Goal: Task Accomplishment & Management: Use online tool/utility

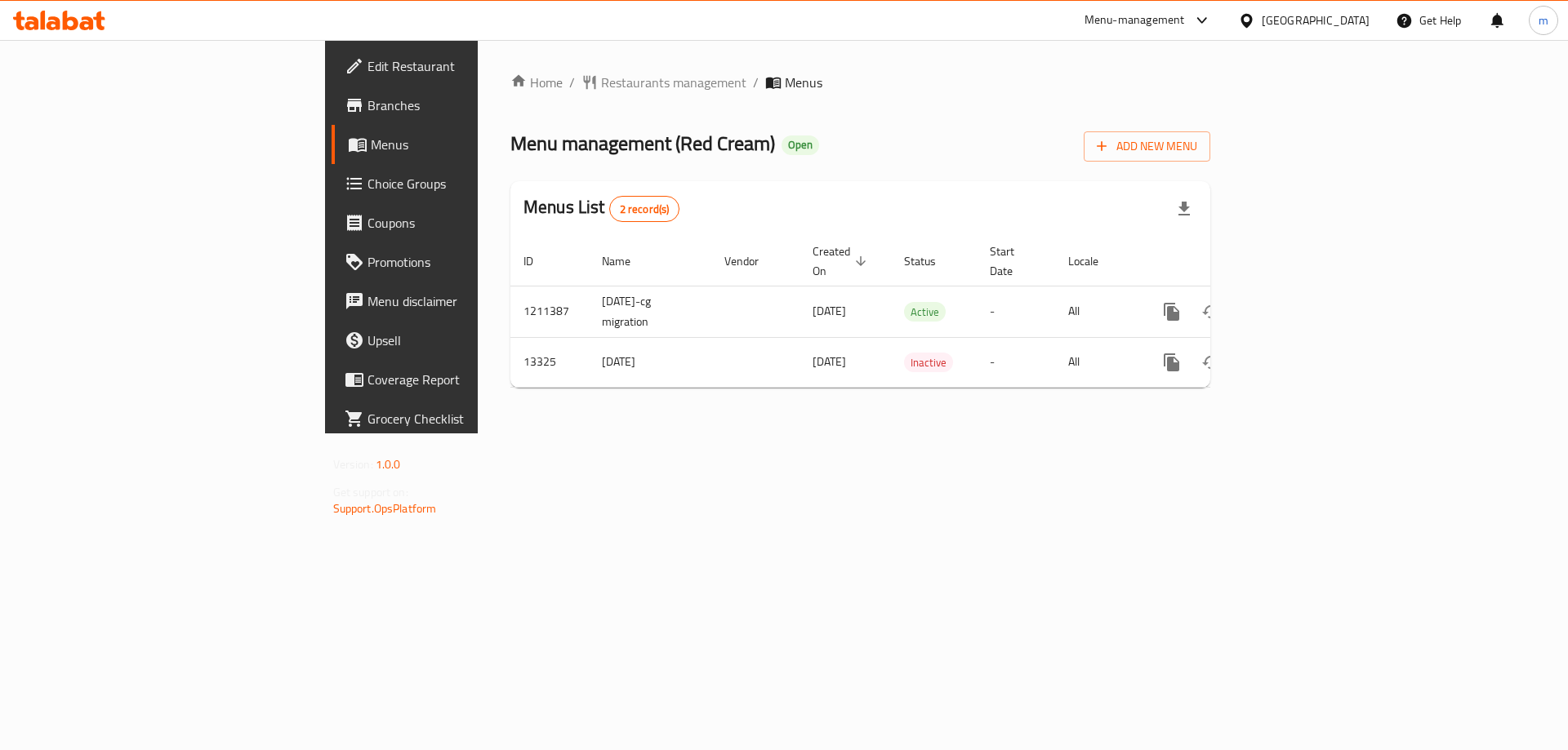
click at [367, 110] on span "Branches" at bounding box center [470, 105] width 206 height 20
click at [331, 118] on link "Branches" at bounding box center [459, 105] width 256 height 39
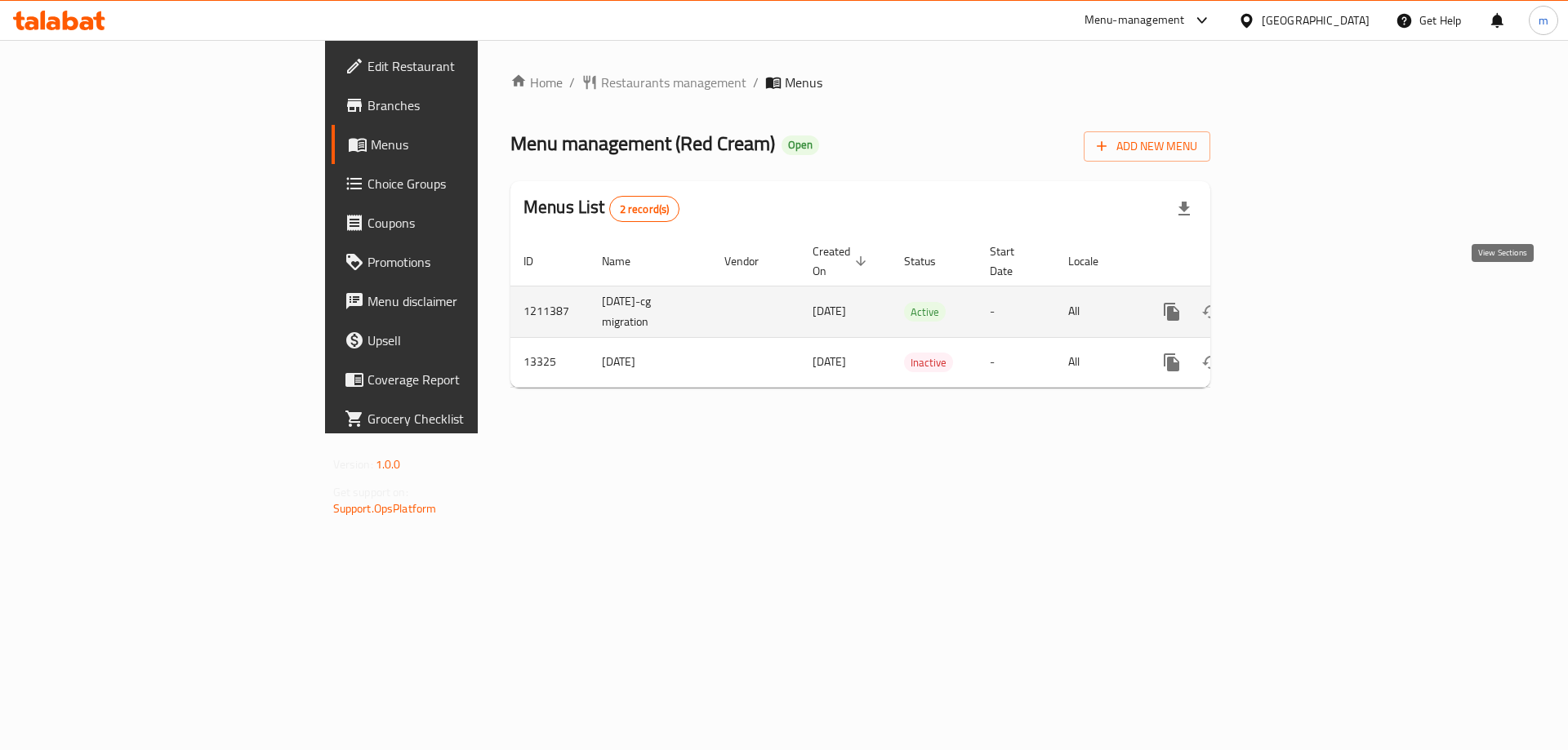
click at [1299, 302] on icon "enhanced table" at bounding box center [1290, 312] width 20 height 20
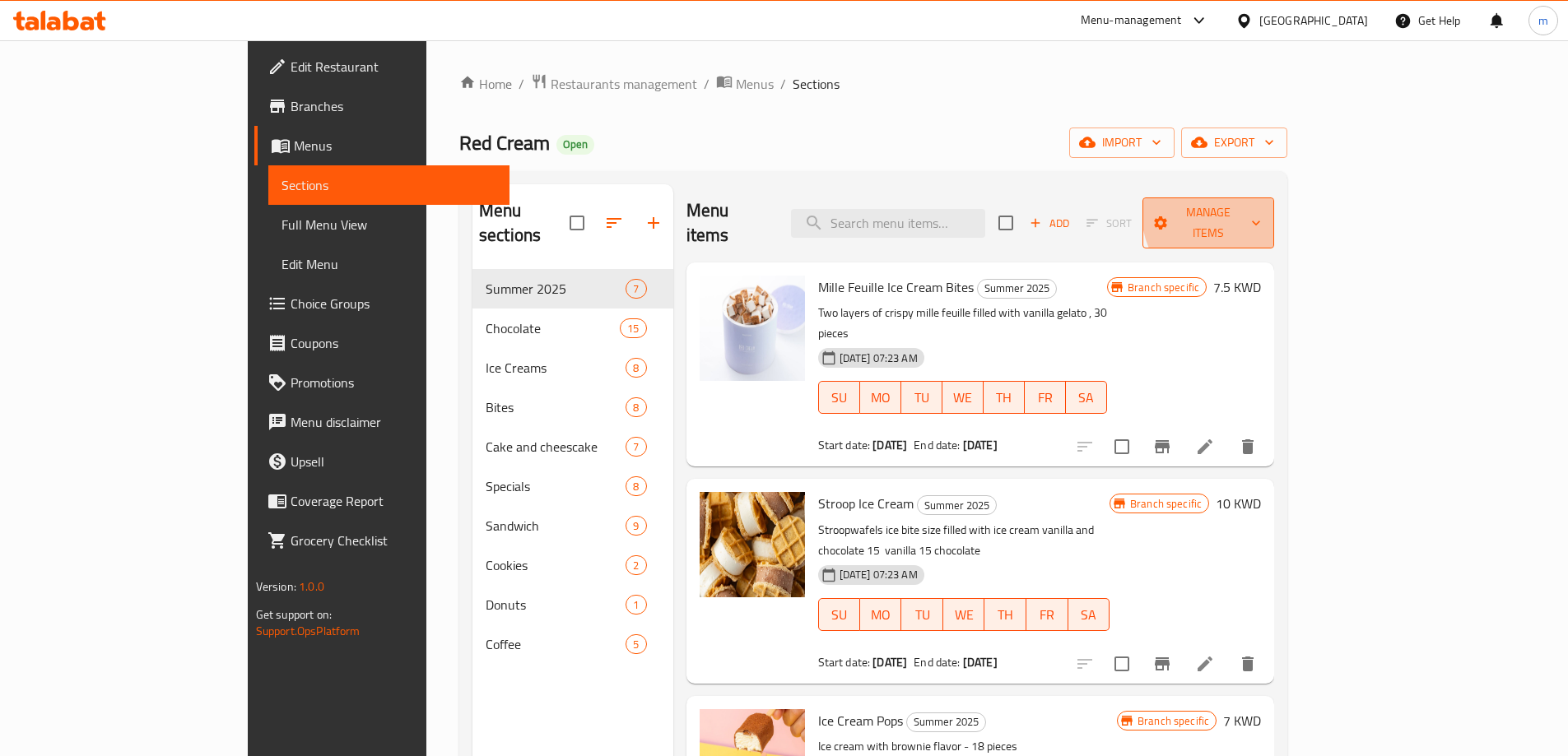
click at [1261, 211] on span "Manage items" at bounding box center [1208, 223] width 105 height 41
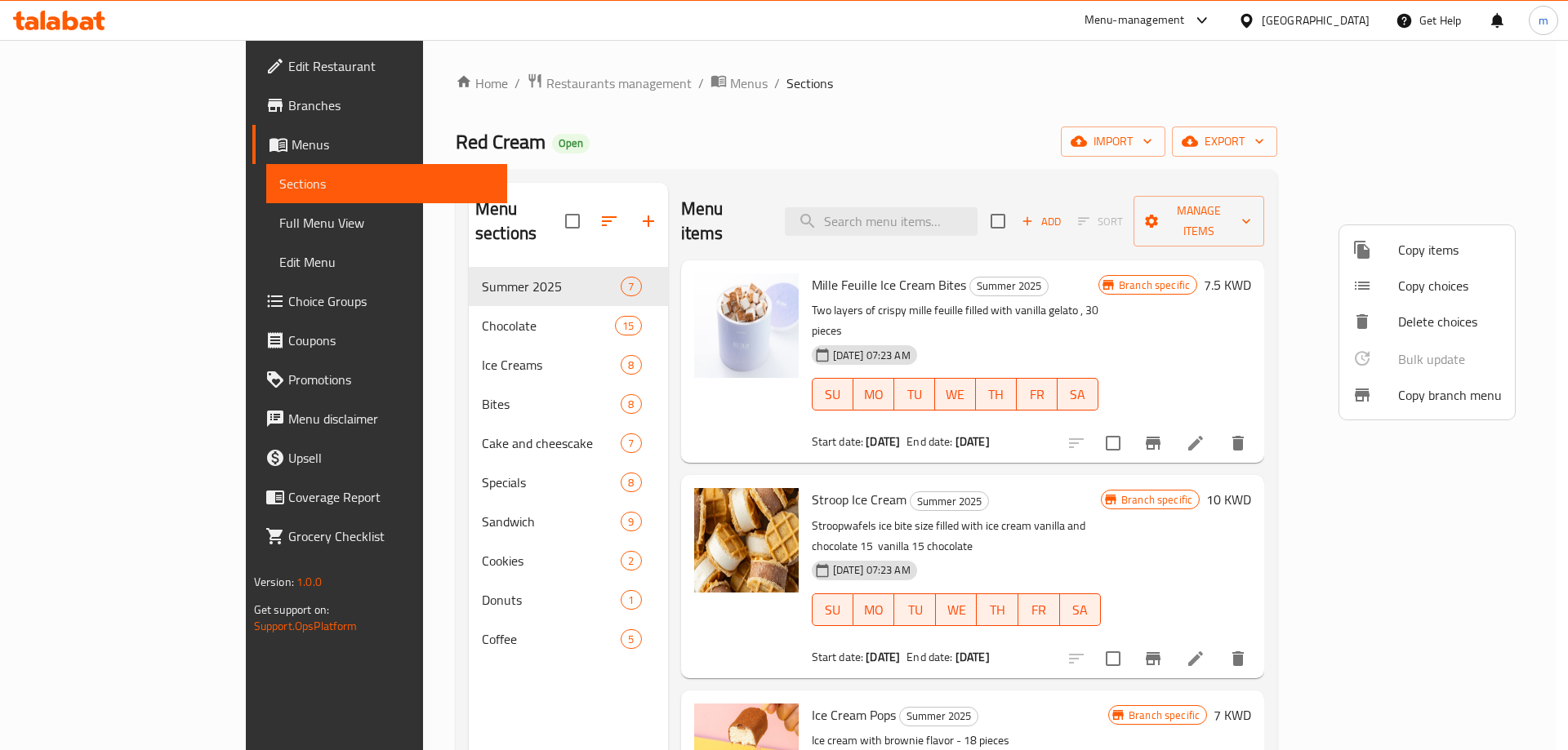
click at [1446, 389] on span "Copy branch menu" at bounding box center [1450, 395] width 104 height 20
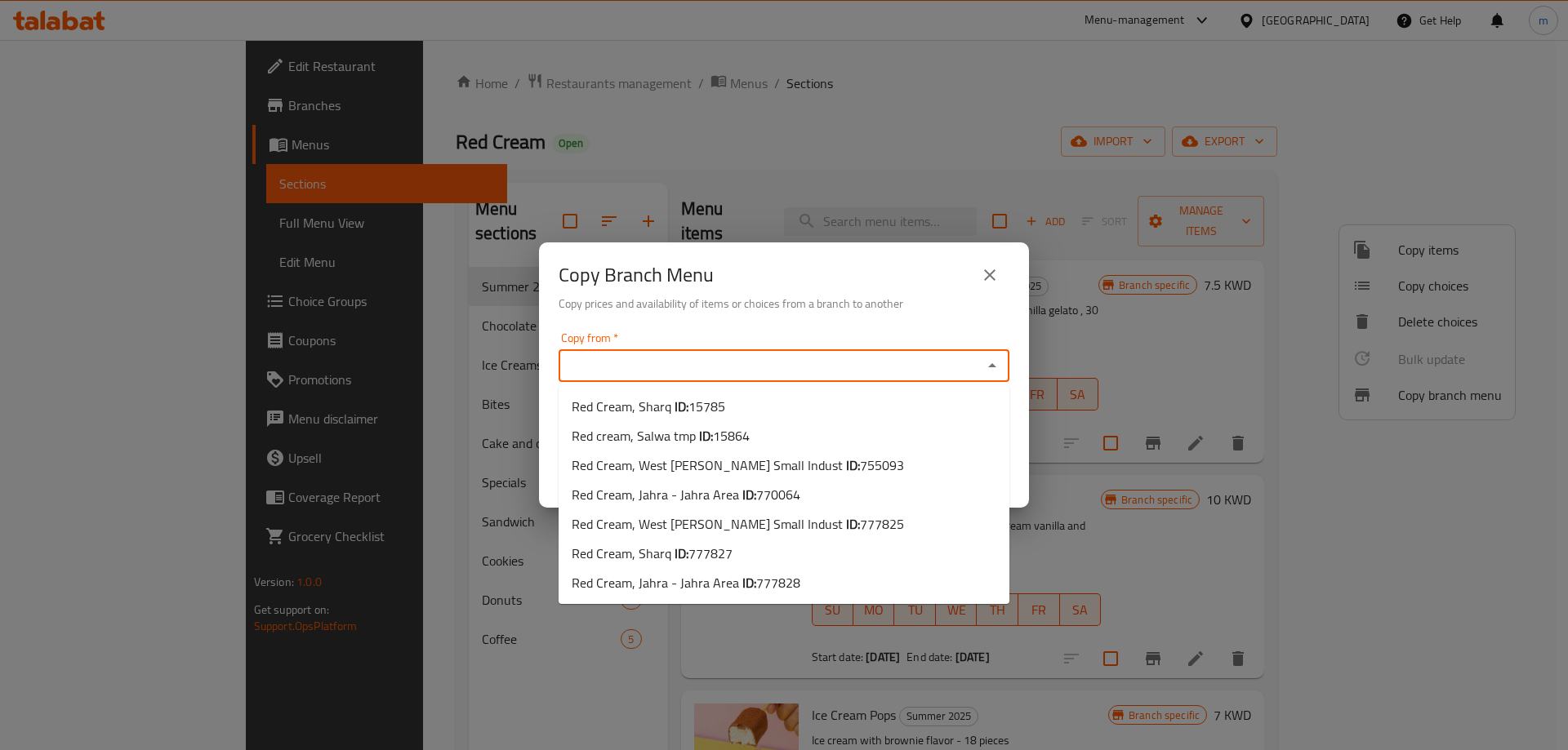
click at [821, 354] on input "Copy from   *" at bounding box center [771, 365] width 414 height 22
click at [778, 499] on span "770064" at bounding box center [778, 494] width 44 height 24
type input "Red Cream, Jahra - Jahra Area"
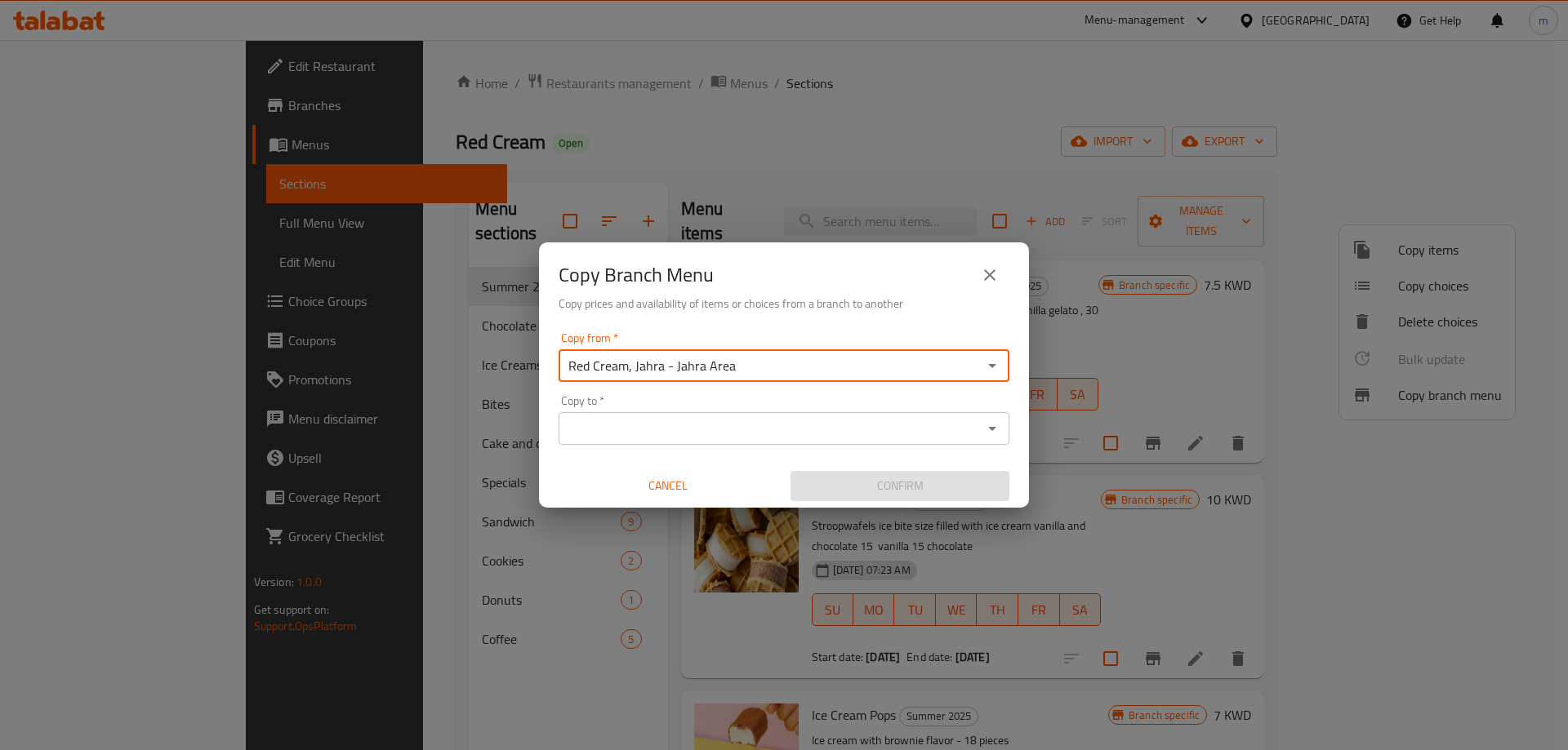
click at [761, 430] on input "Copy to   *" at bounding box center [771, 428] width 414 height 22
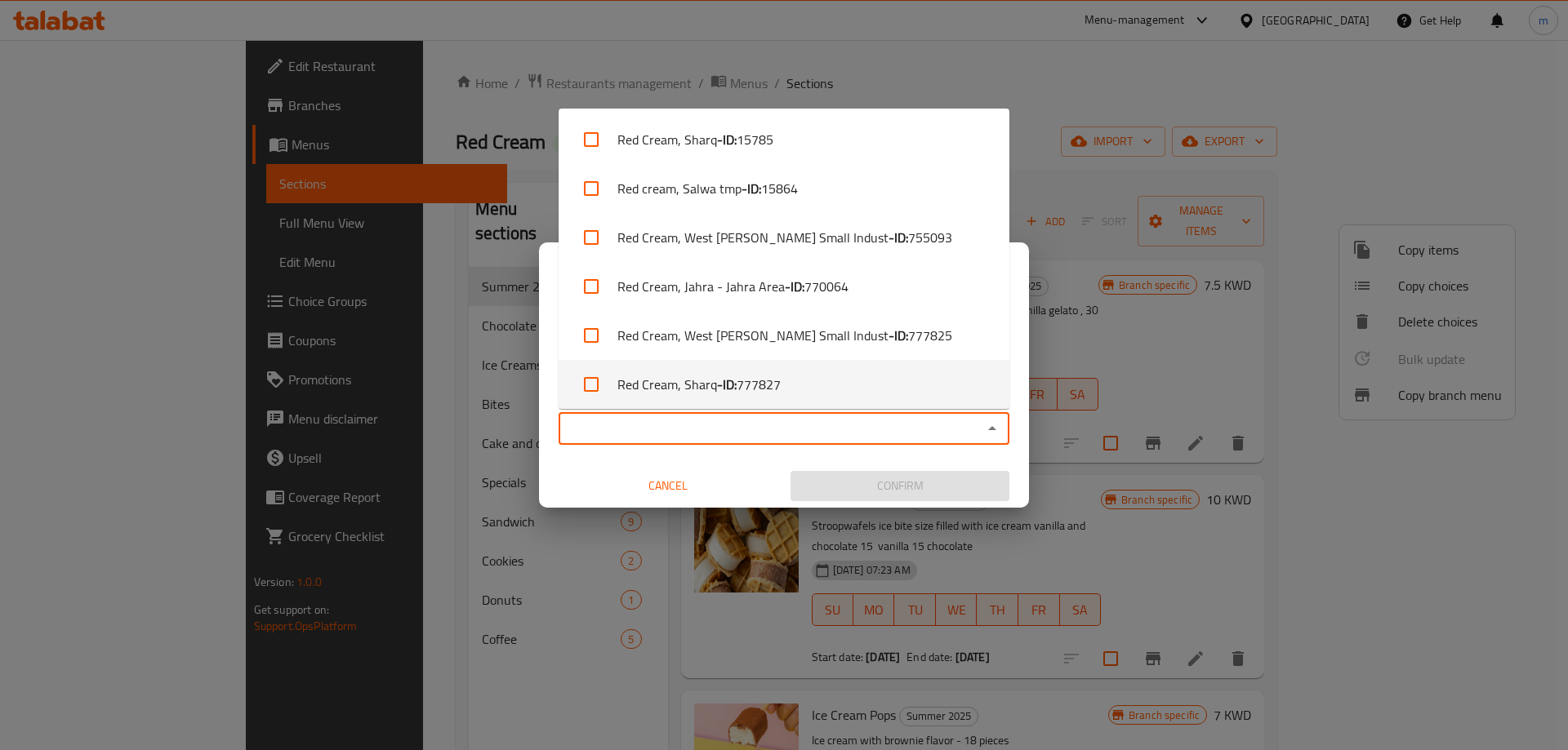
click at [717, 395] on b "- ID:" at bounding box center [727, 385] width 20 height 20
checkbox input "true"
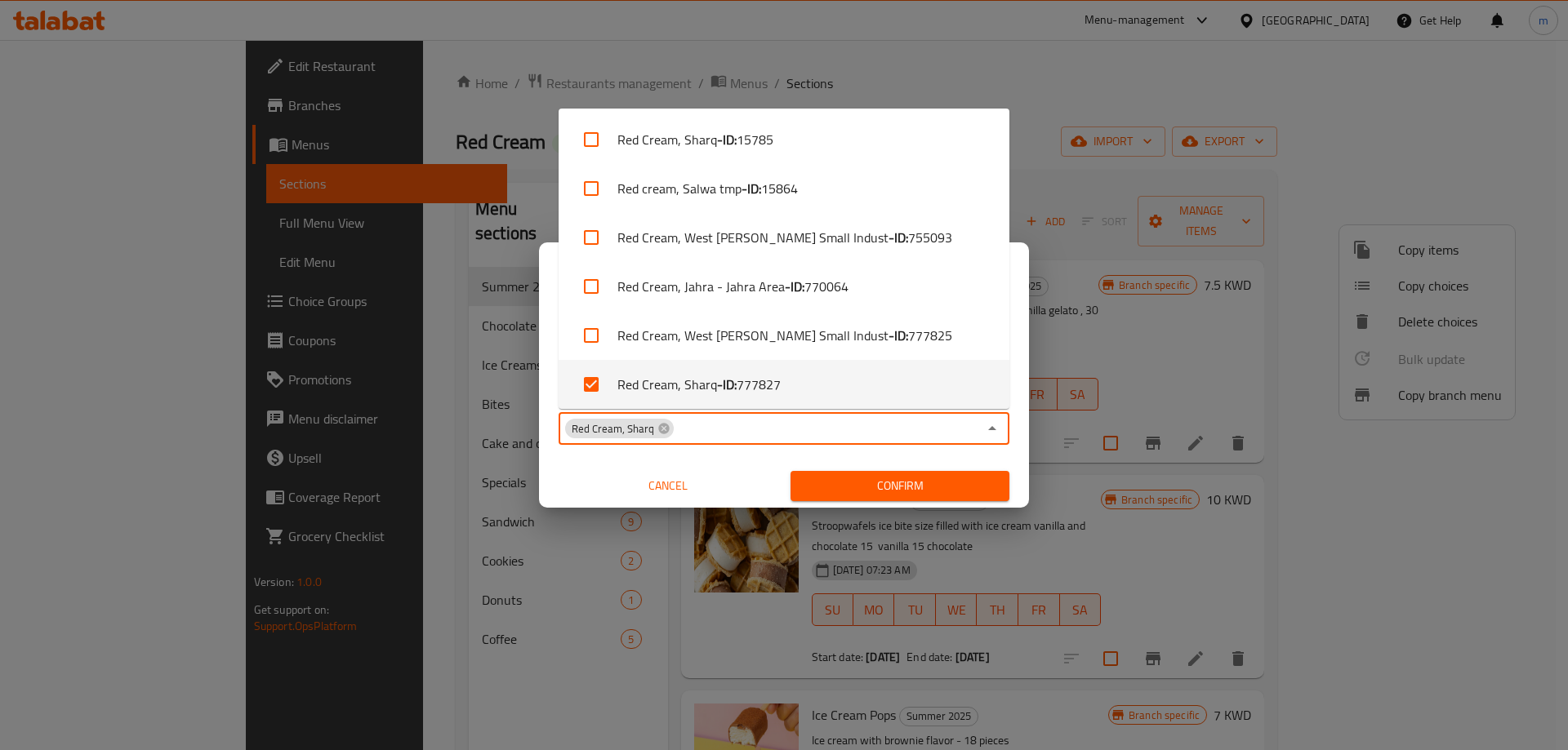
scroll to position [3, 0]
click at [743, 457] on div "Copy from   * Red Cream, Jahra - Jahra Area Copy from * Copy to   * Red Cream, …" at bounding box center [784, 416] width 489 height 182
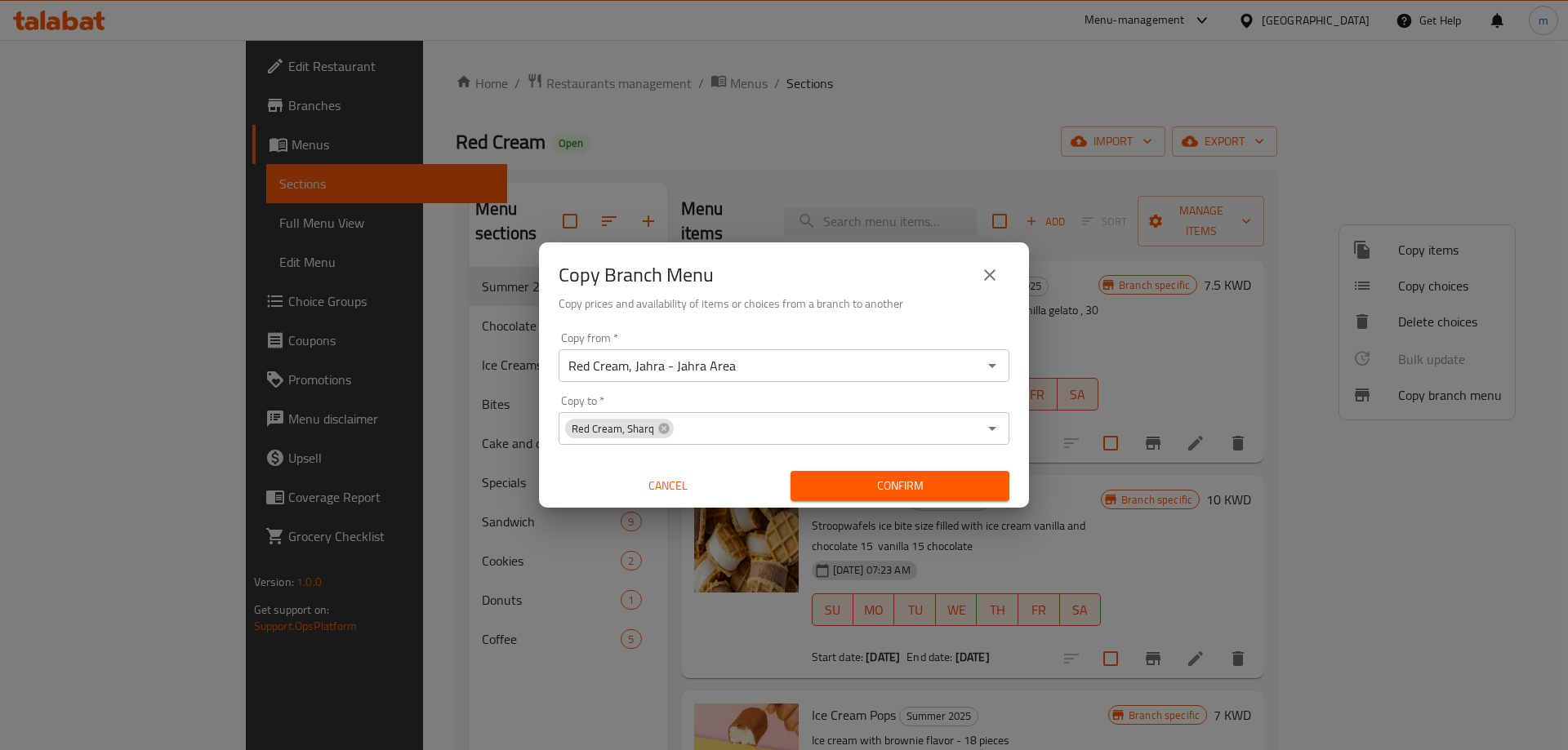
click at [859, 489] on span "Confirm" at bounding box center [899, 485] width 192 height 21
